Goal: Find specific page/section: Find specific page/section

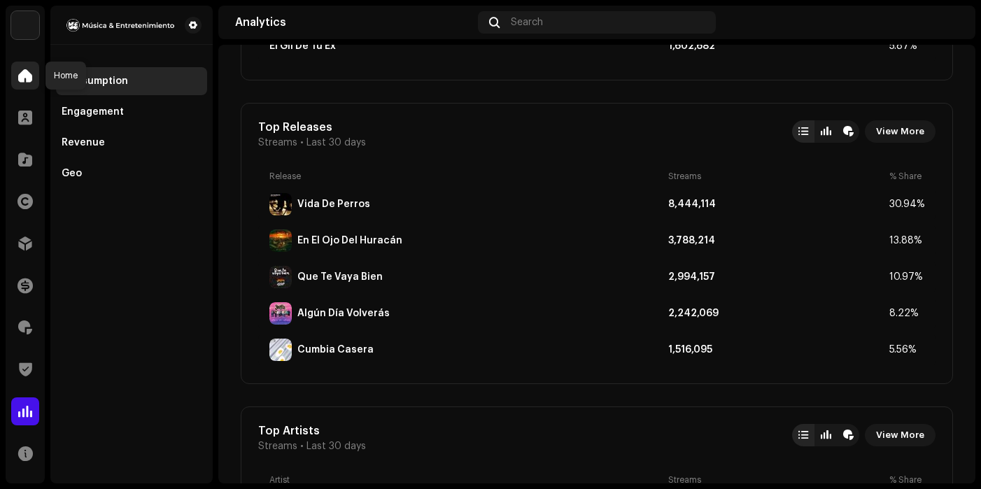
click at [31, 73] on span at bounding box center [25, 75] width 14 height 11
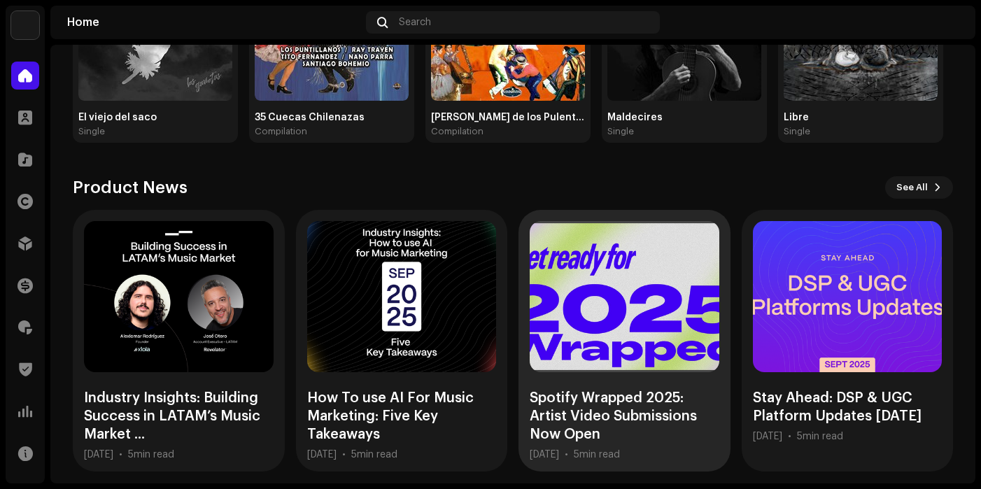
scroll to position [310, 0]
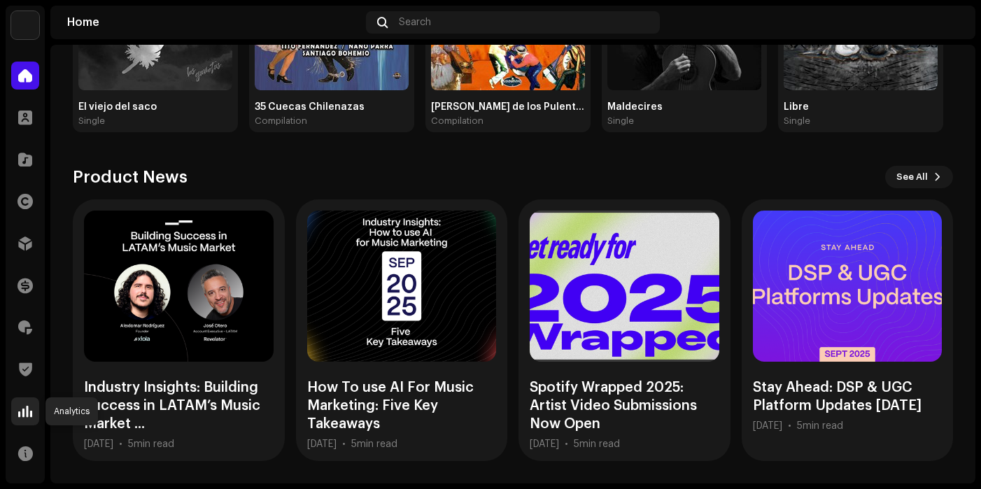
click at [23, 406] on span at bounding box center [25, 411] width 14 height 11
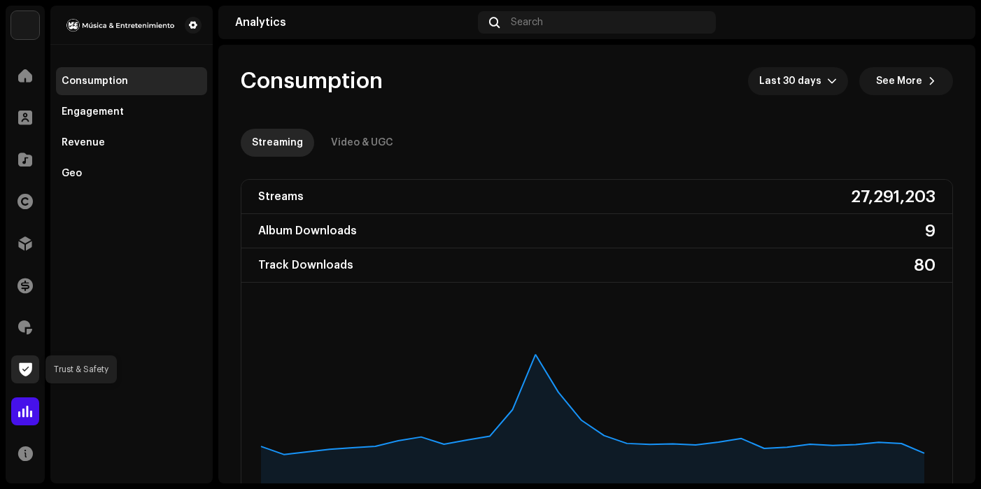
click at [29, 370] on span at bounding box center [25, 369] width 13 height 11
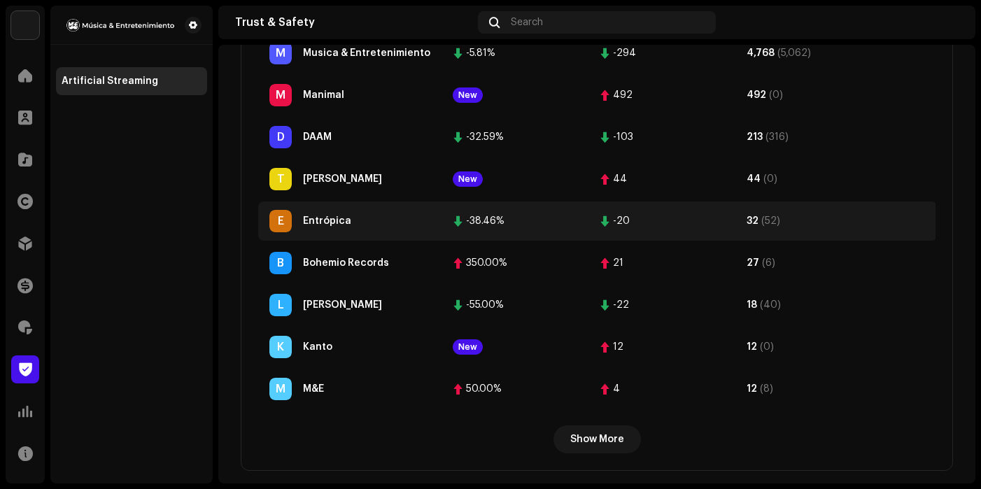
scroll to position [589, 0]
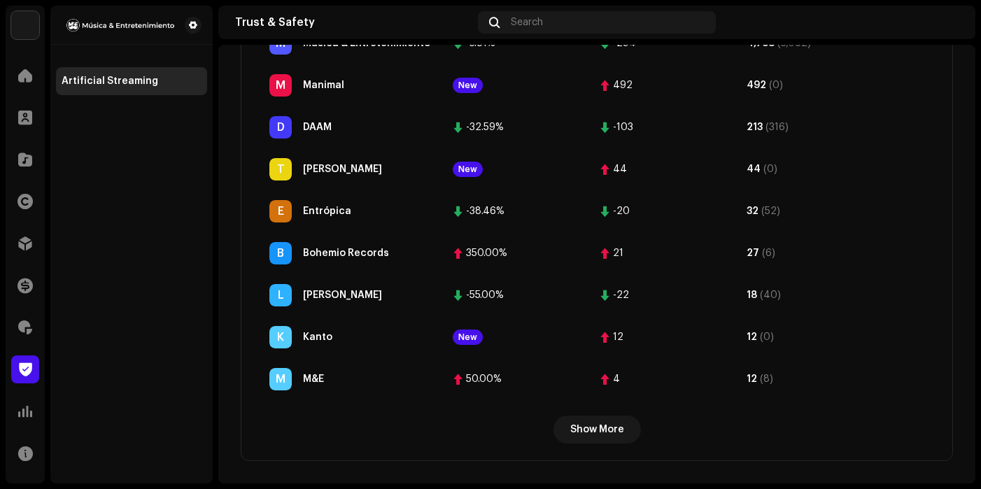
click at [593, 431] on span "Show More" at bounding box center [597, 430] width 54 height 28
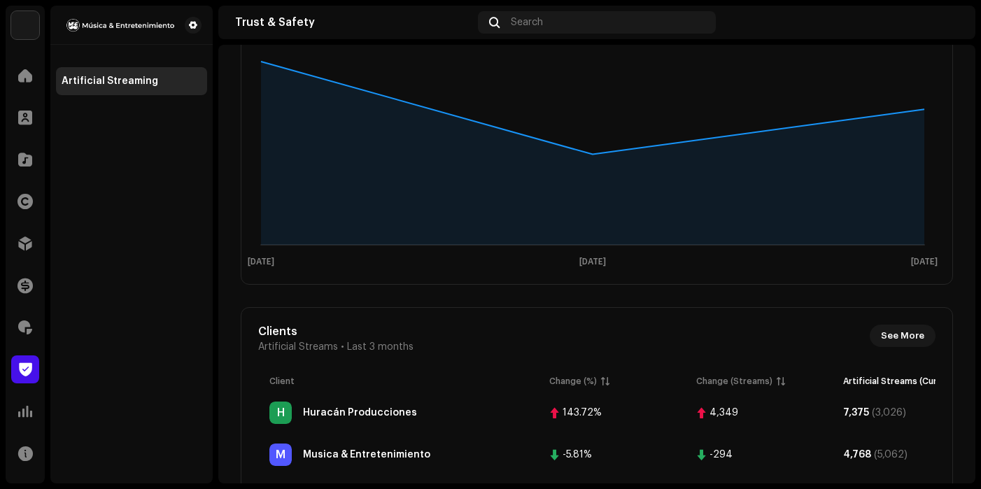
scroll to position [90, 0]
